Goal: Navigation & Orientation: Find specific page/section

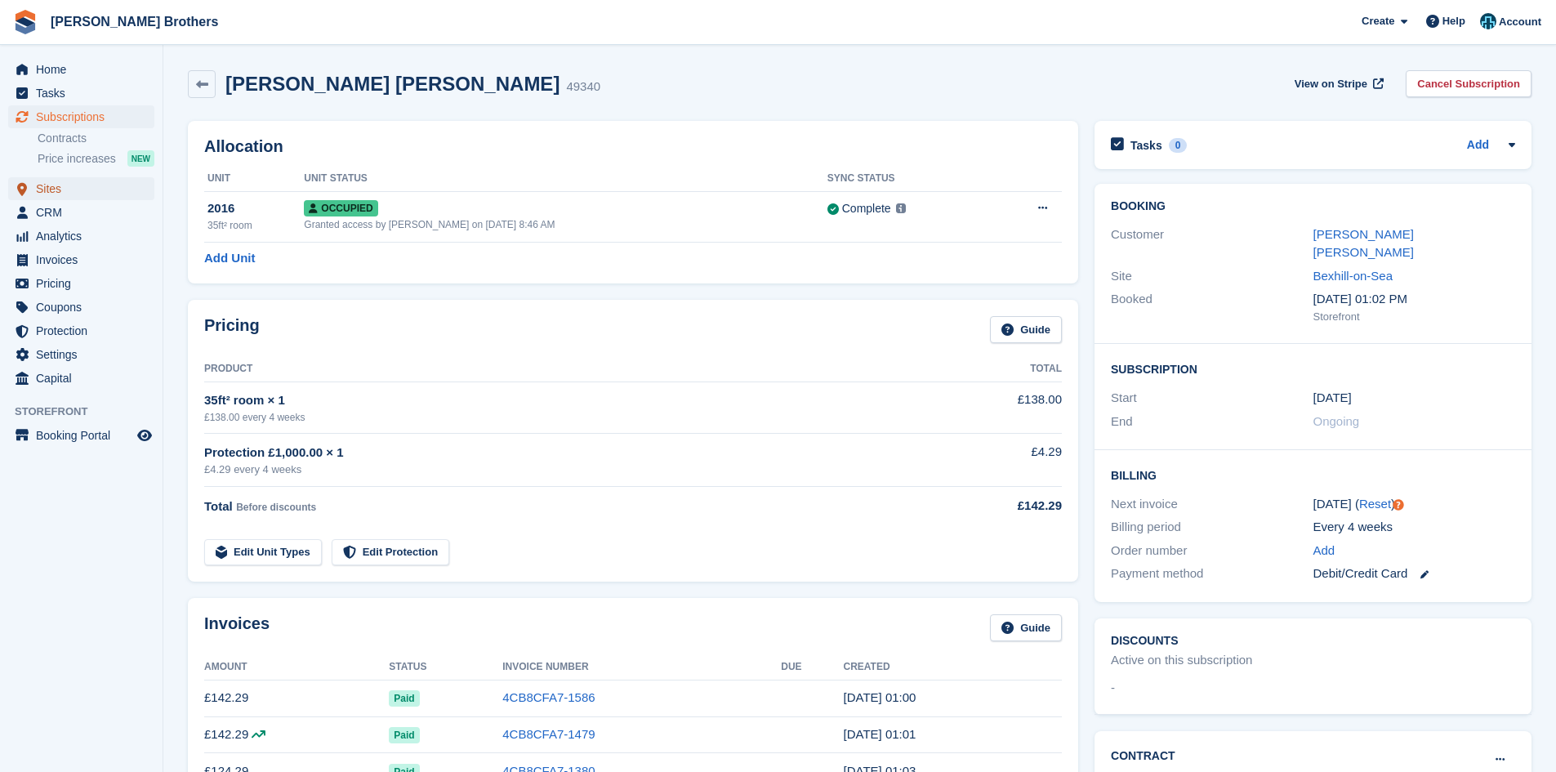
click at [69, 191] on span "Sites" at bounding box center [85, 188] width 98 height 23
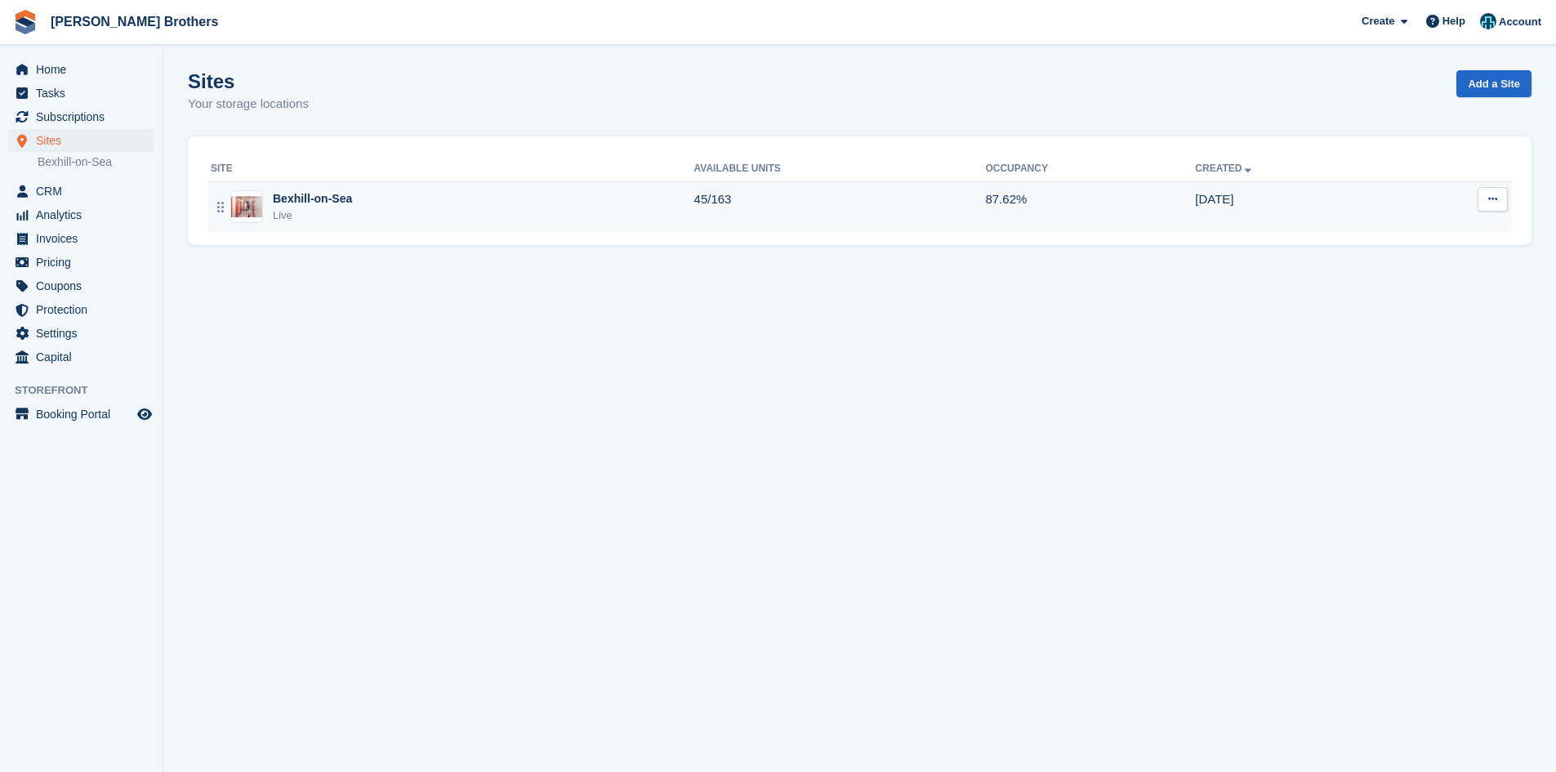
click at [296, 199] on div "Bexhill-on-Sea" at bounding box center [312, 198] width 79 height 17
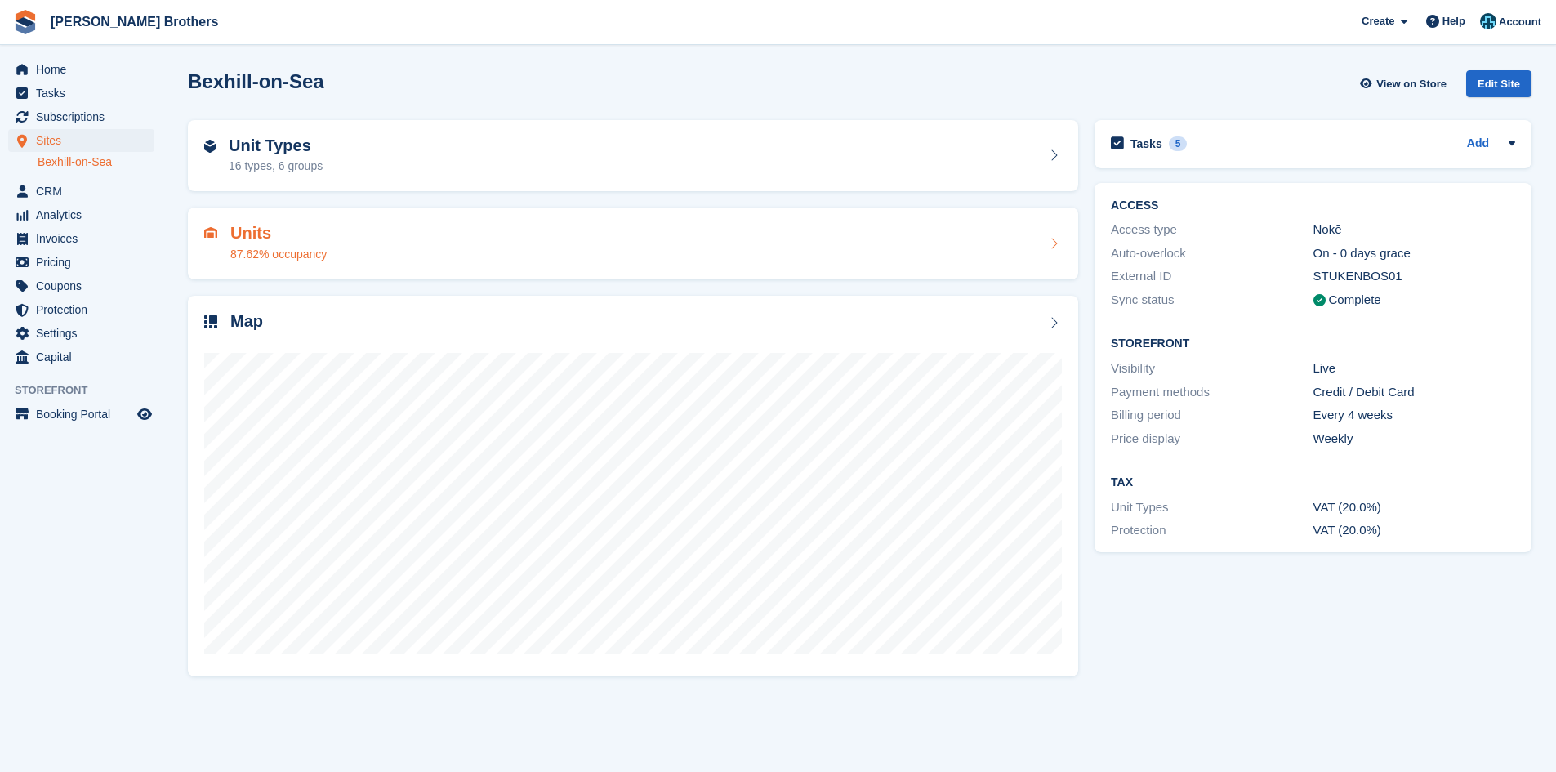
click at [350, 243] on div "Units 87.62% occupancy" at bounding box center [633, 243] width 858 height 39
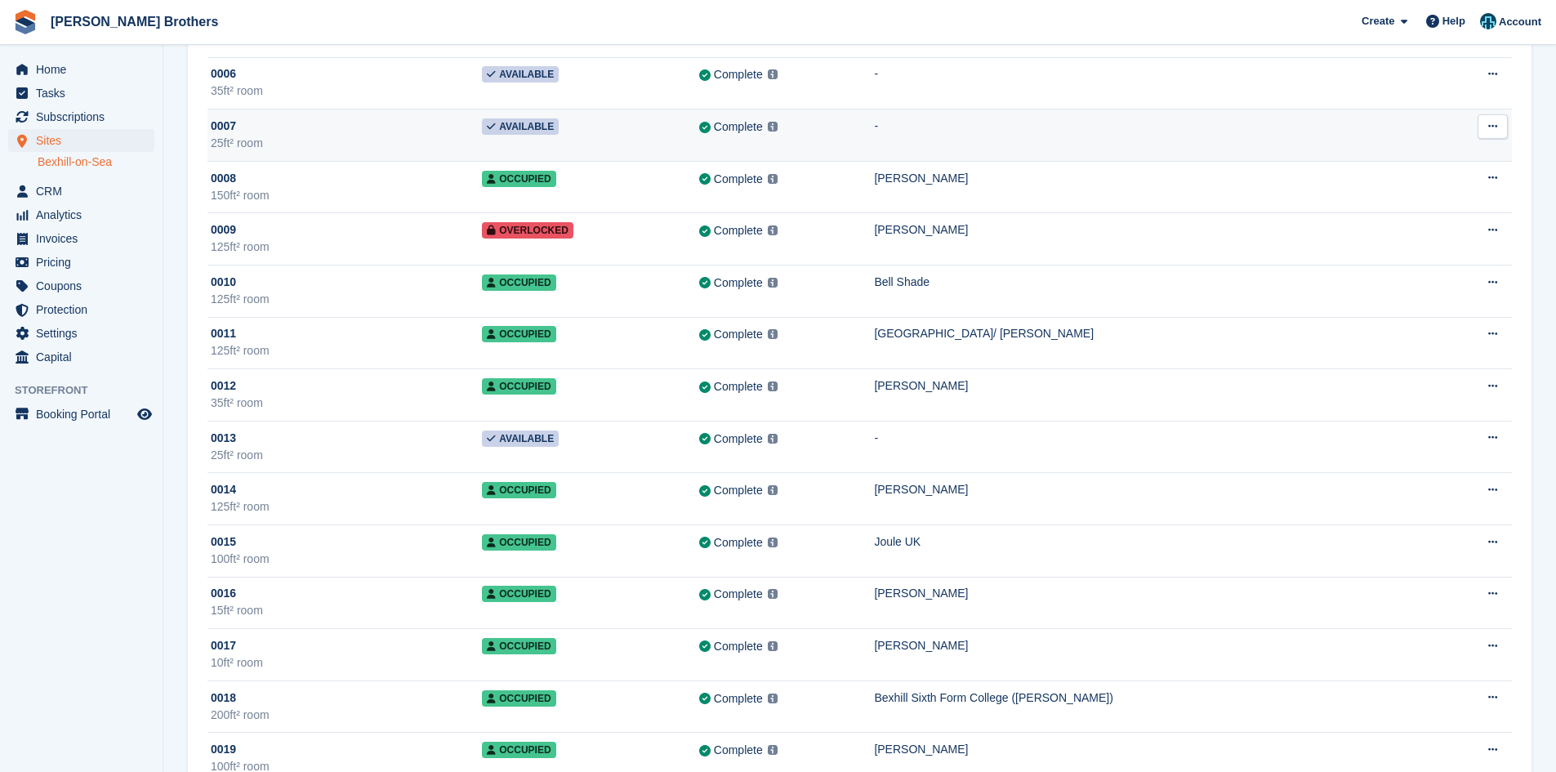
scroll to position [327, 0]
